Goal: Information Seeking & Learning: Learn about a topic

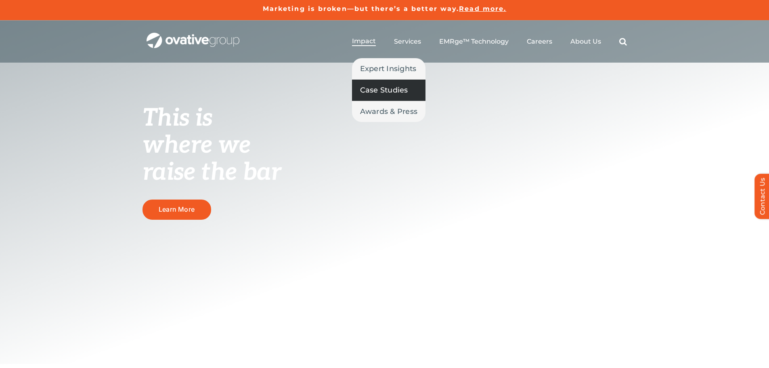
click at [367, 85] on span "Case Studies" at bounding box center [384, 89] width 48 height 11
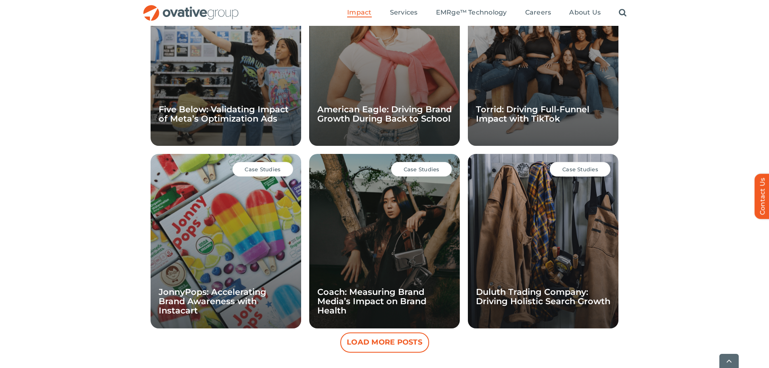
scroll to position [637, 0]
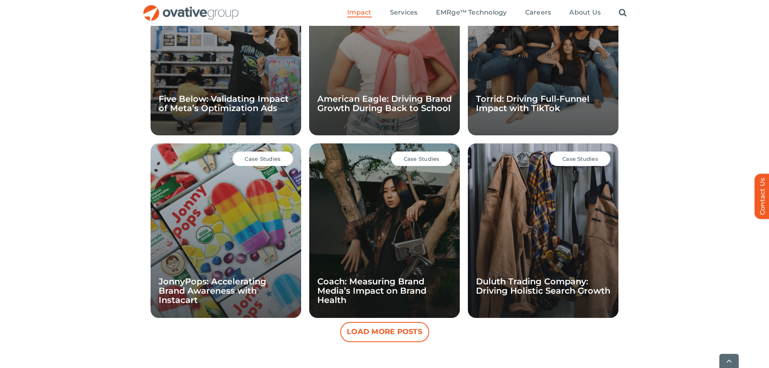
click at [395, 334] on button "Load More Posts" at bounding box center [384, 332] width 89 height 20
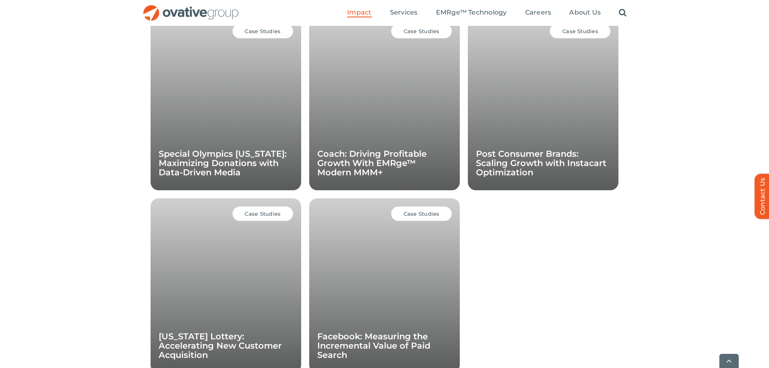
scroll to position [960, 0]
